Goal: Check status: Check status

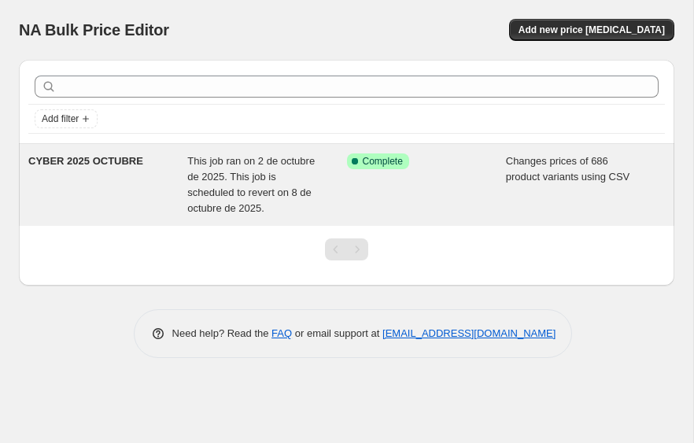
click at [315, 196] on span "This job ran on 2 de octubre de 2025. This job is scheduled to revert on 8 de o…" at bounding box center [251, 184] width 128 height 59
click at [300, 213] on div "This job ran on 2 de octubre de 2025. This job was reverted on 8 de octubre de …" at bounding box center [266, 185] width 159 height 63
